Goal: Information Seeking & Learning: Learn about a topic

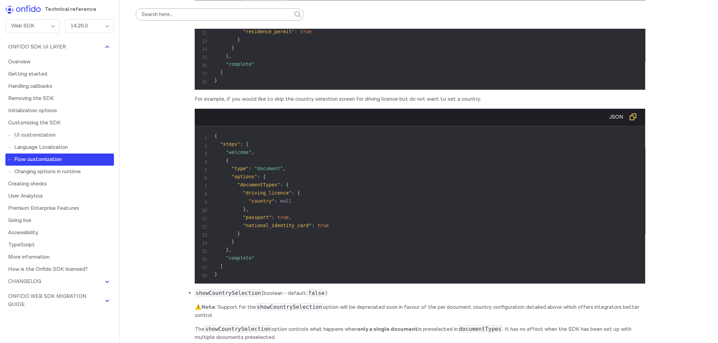
scroll to position [5506, 0]
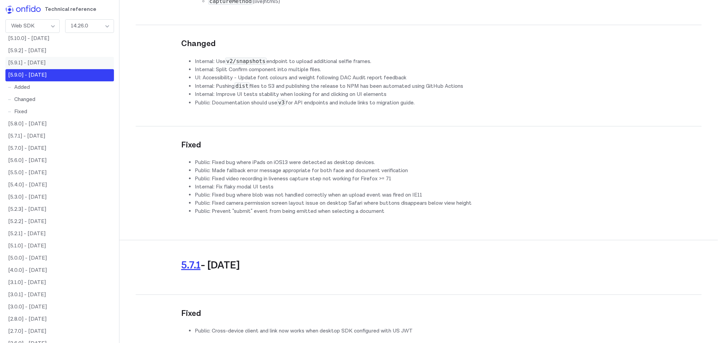
scroll to position [0, 0]
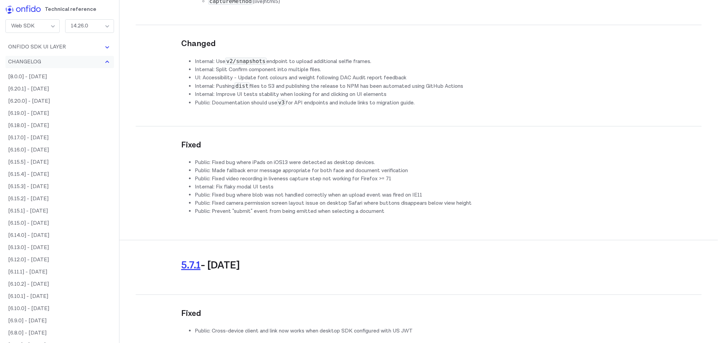
click at [78, 59] on button "Changelog" at bounding box center [59, 62] width 109 height 12
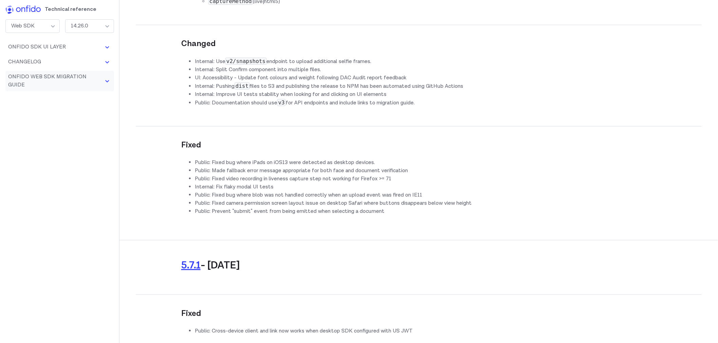
click at [83, 75] on button "Onfido Web SDK Migration Guide" at bounding box center [59, 81] width 109 height 20
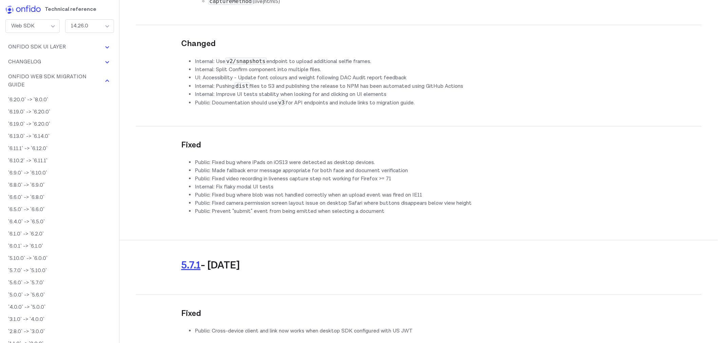
click at [49, 30] on div "Web SDK" at bounding box center [32, 26] width 54 height 14
click at [81, 26] on div "14.26.0" at bounding box center [89, 26] width 49 height 14
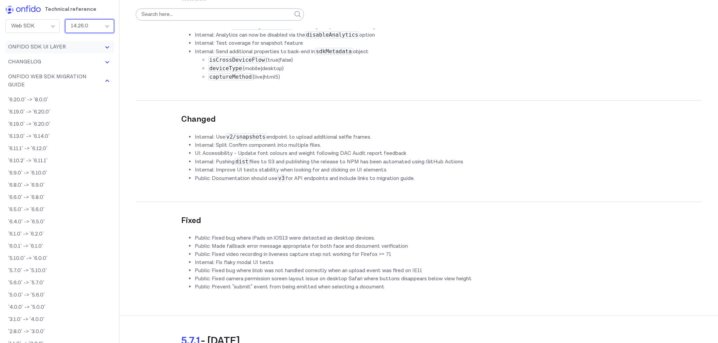
click at [79, 46] on button "Onfido SDK UI Layer" at bounding box center [59, 47] width 109 height 12
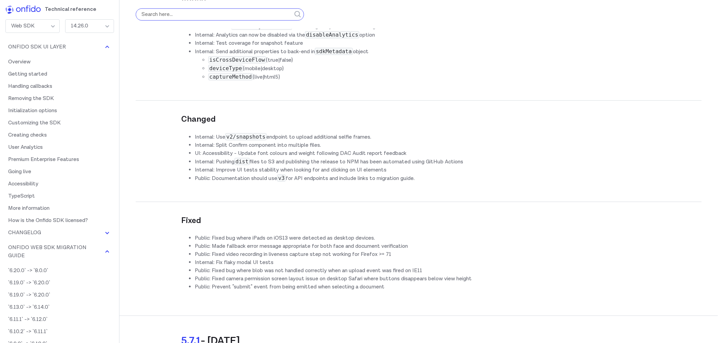
click at [151, 12] on input "search" at bounding box center [220, 14] width 168 height 12
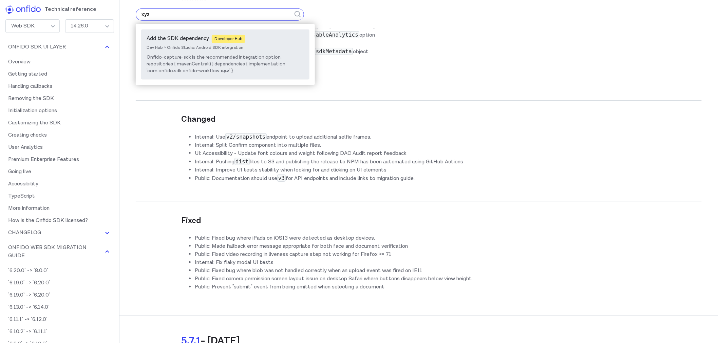
type input "xyz"
click at [197, 63] on span "Onfido-capture-sdk is the recommended integration option. repositories { mavenC…" at bounding box center [216, 64] width 139 height 20
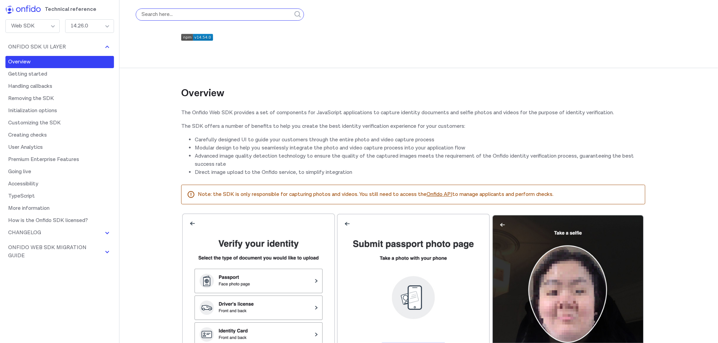
click at [212, 17] on input "search" at bounding box center [220, 14] width 168 height 12
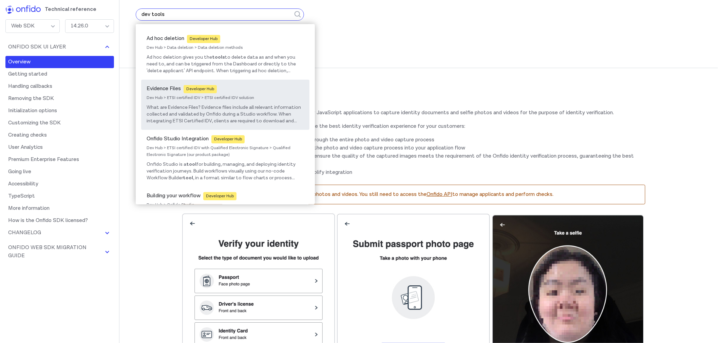
scroll to position [75, 0]
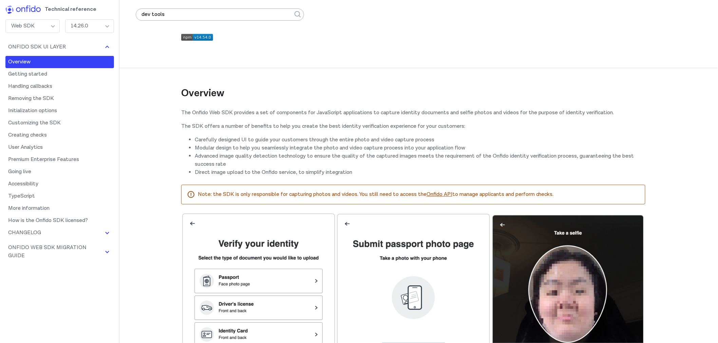
click at [36, 23] on div "Web SDK" at bounding box center [32, 26] width 54 height 14
click at [103, 27] on div "14.26.0" at bounding box center [89, 26] width 49 height 14
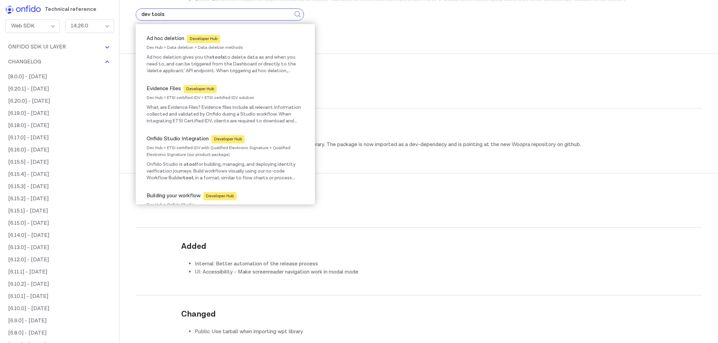
scroll to position [21901, 0]
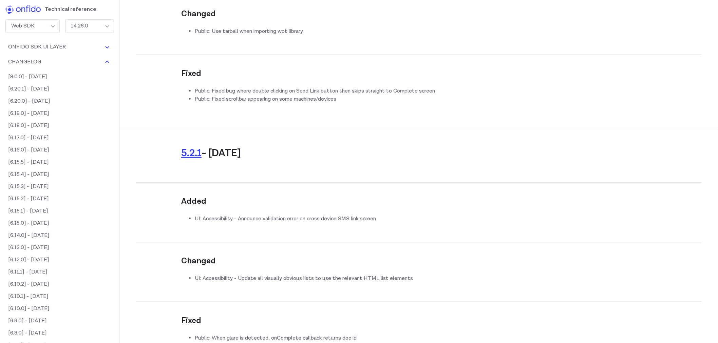
click at [5, 3] on header "Technical reference" at bounding box center [59, 8] width 119 height 17
click at [17, 12] on img at bounding box center [22, 9] width 35 height 8
click at [52, 30] on div "Web SDK" at bounding box center [32, 26] width 54 height 14
click at [46, 25] on div "Web SDK" at bounding box center [32, 26] width 54 height 14
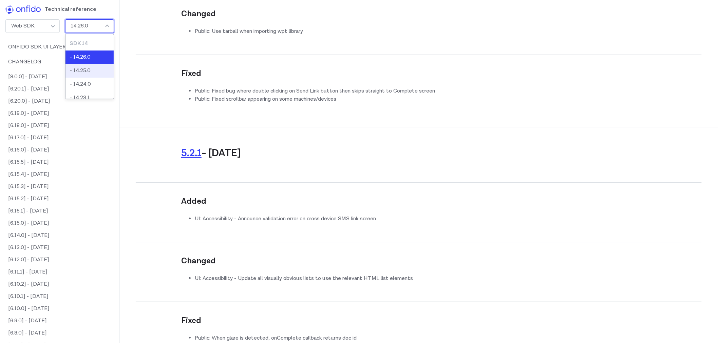
click at [87, 31] on div "14.26.0" at bounding box center [89, 26] width 49 height 14
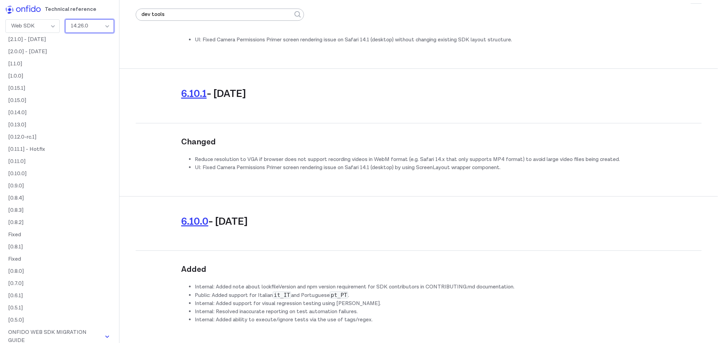
scroll to position [13228, 0]
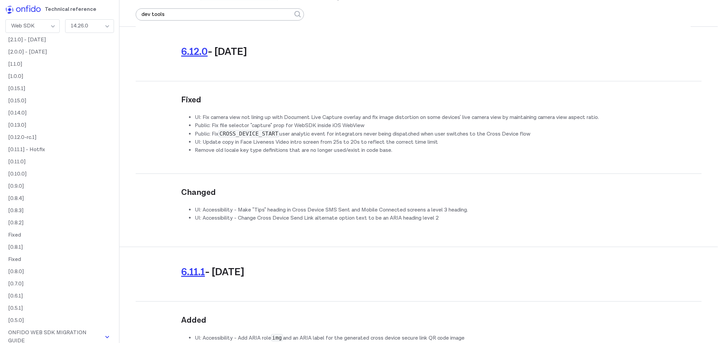
click at [280, 25] on form "dev tools" at bounding box center [220, 14] width 168 height 29
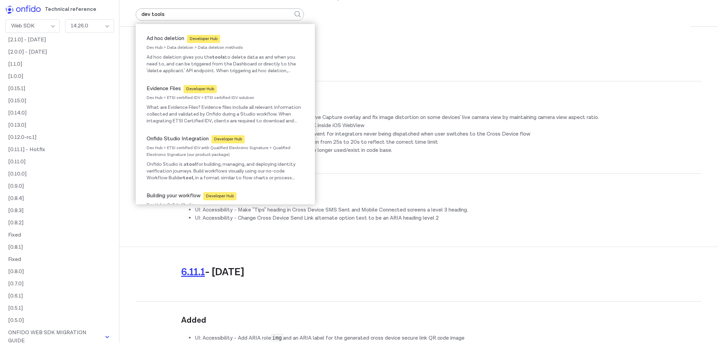
click at [276, 21] on form "dev tools" at bounding box center [220, 14] width 168 height 29
click at [276, 19] on input "dev tools" at bounding box center [220, 14] width 168 height 12
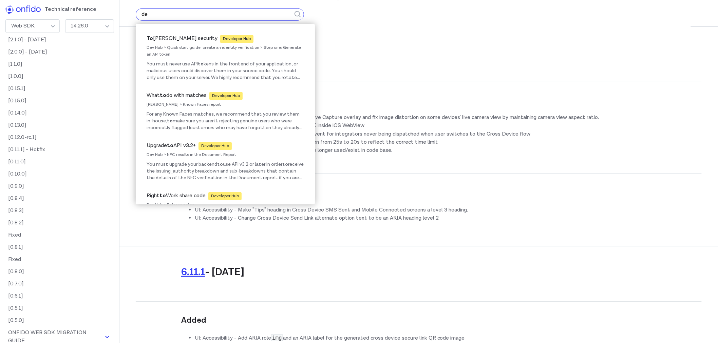
type input "d"
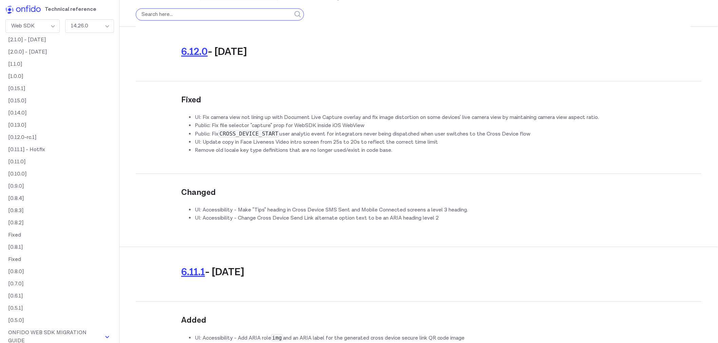
click at [292, 0] on button "submit" at bounding box center [298, 14] width 12 height 29
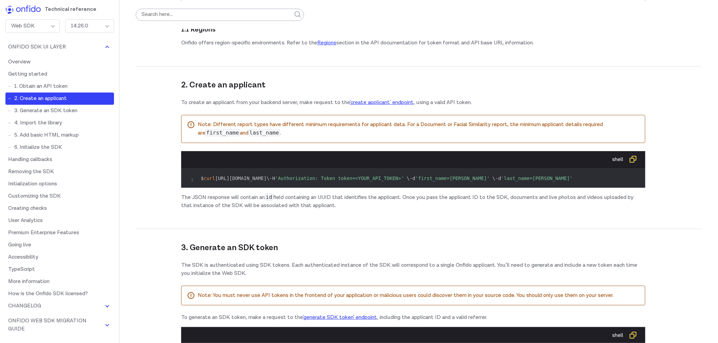
click at [299, 176] on code "$ curl [URL][DOMAIN_NAME] \ -H 'Authorization: Token token=<YOUR_API_TOKEN>' \ …" at bounding box center [387, 178] width 372 height 5
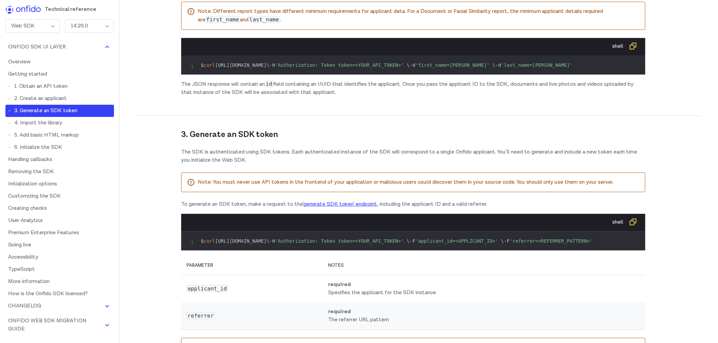
click at [519, 13] on p "Note: Different report types have different minimum requirements for applicant …" at bounding box center [419, 15] width 442 height 17
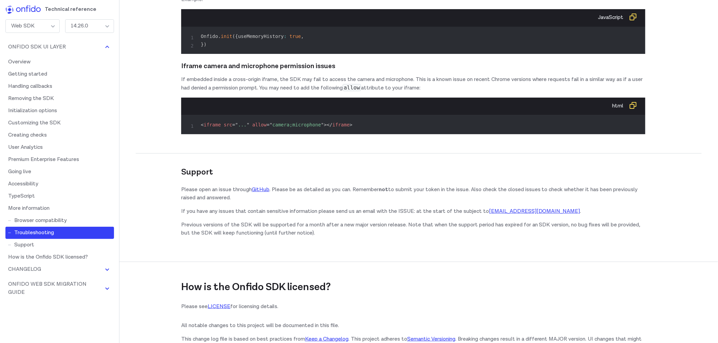
scroll to position [9804, 0]
